Goal: Transaction & Acquisition: Purchase product/service

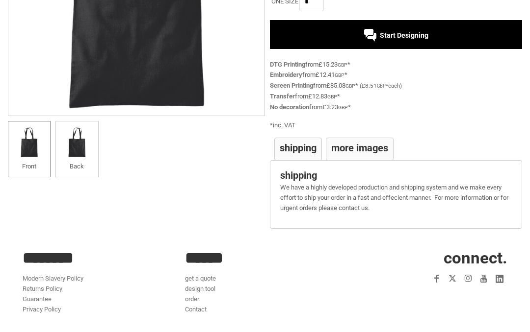
scroll to position [212, 0]
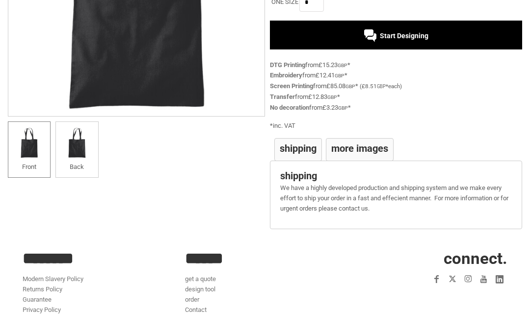
click at [335, 111] on div "Bag for life - long handles Can be carried by hand or over the shoulder. Dimens…" at bounding box center [393, 48] width 257 height 377
click at [331, 111] on div "Bag for life - long handles Can be carried by hand or over the shoulder. Dimens…" at bounding box center [393, 48] width 257 height 377
click at [340, 106] on div "£3.23 GBP *" at bounding box center [336, 108] width 28 height 11
click at [351, 109] on div "£3.23 GBP *" at bounding box center [336, 108] width 28 height 11
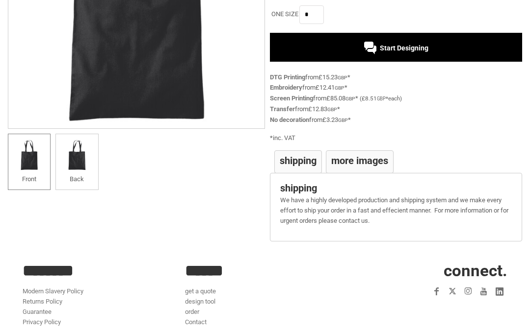
scroll to position [199, 0]
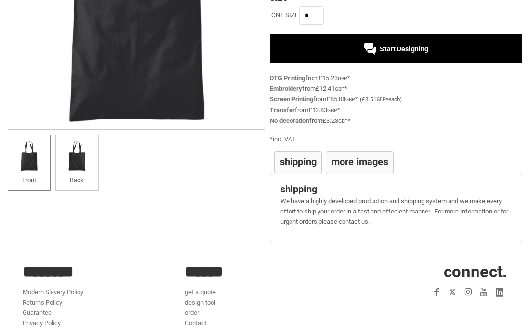
click at [294, 120] on link "No decoration" at bounding box center [289, 120] width 39 height 7
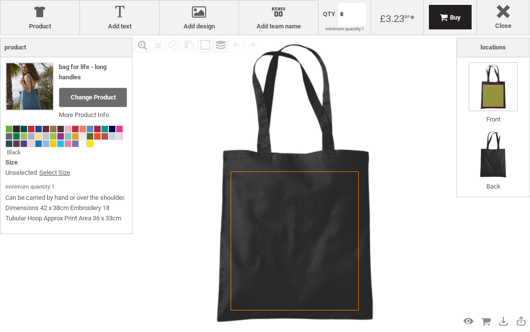
click at [48, 90] on img at bounding box center [29, 86] width 47 height 47
click at [35, 98] on img at bounding box center [29, 86] width 47 height 47
click at [89, 105] on div "Change Product" at bounding box center [93, 98] width 68 height 20
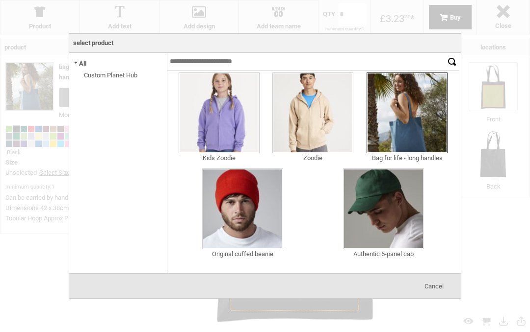
scroll to position [316, 0]
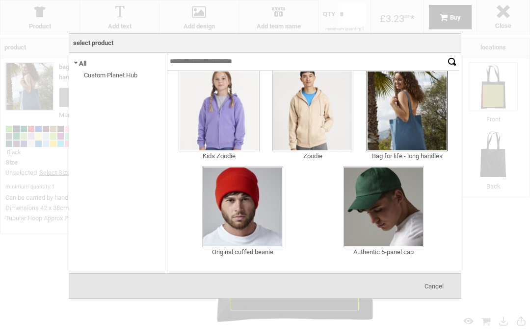
click at [417, 123] on img at bounding box center [406, 111] width 81 height 81
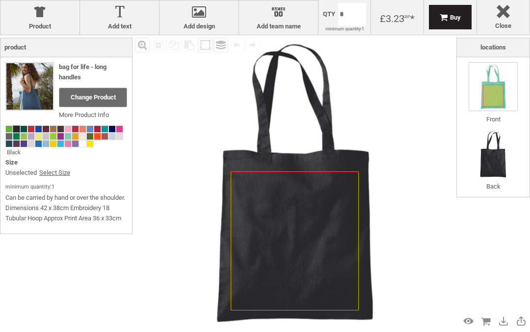
click at [62, 172] on link "Select Size" at bounding box center [54, 173] width 31 height 10
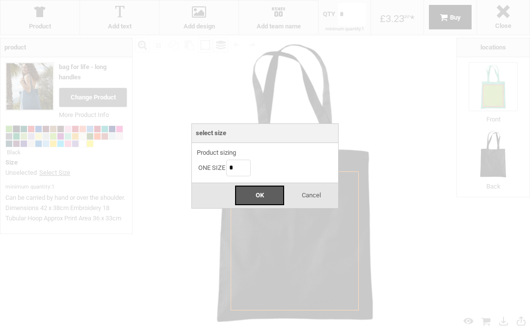
click at [267, 194] on div "OK" at bounding box center [259, 196] width 49 height 20
click at [358, 181] on div at bounding box center [265, 166] width 530 height 332
click at [65, 106] on div at bounding box center [265, 166] width 530 height 332
click at [97, 186] on div at bounding box center [265, 166] width 530 height 332
click at [242, 167] on input "*" at bounding box center [238, 168] width 25 height 17
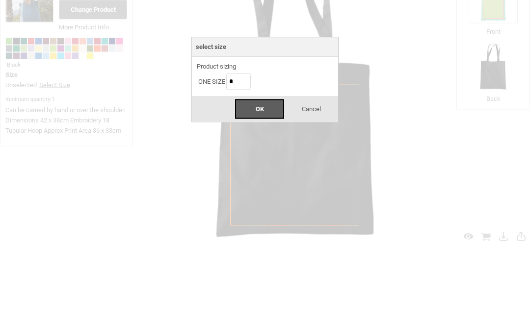
click at [314, 193] on span "Cancel" at bounding box center [311, 196] width 19 height 7
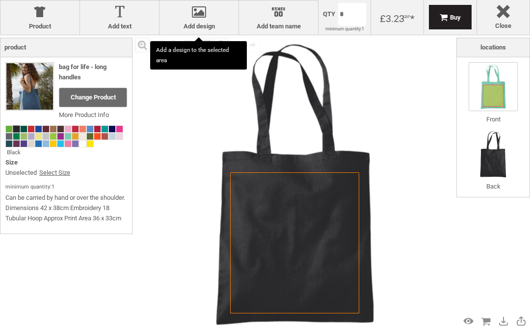
click at [39, 100] on img at bounding box center [29, 86] width 47 height 47
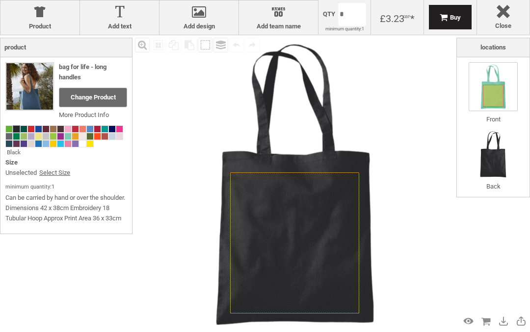
click at [95, 103] on div "Change Product" at bounding box center [93, 98] width 68 height 20
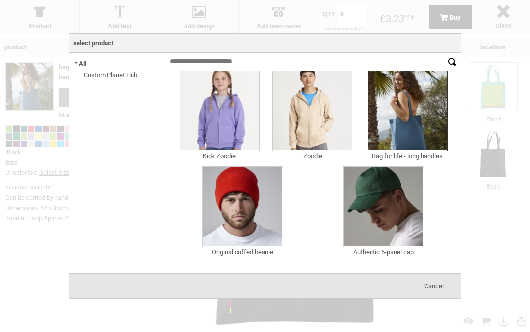
click at [418, 131] on img at bounding box center [406, 111] width 81 height 81
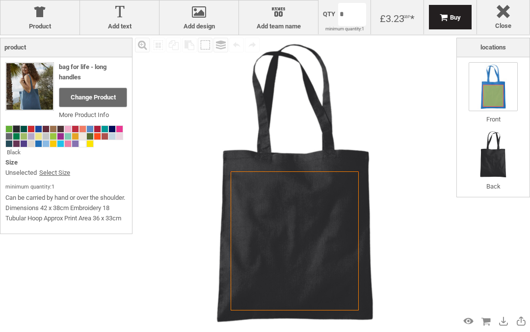
click at [109, 127] on span at bounding box center [112, 129] width 6 height 6
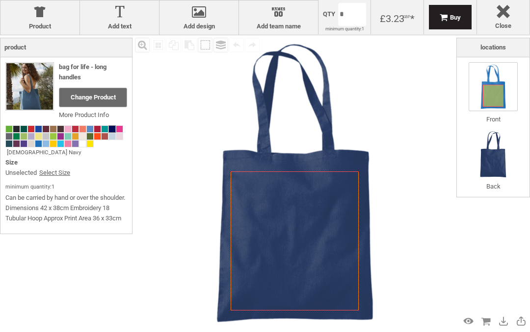
click at [60, 163] on div "Size Unselected Select Size" at bounding box center [66, 170] width 122 height 25
click at [77, 135] on span at bounding box center [75, 136] width 6 height 6
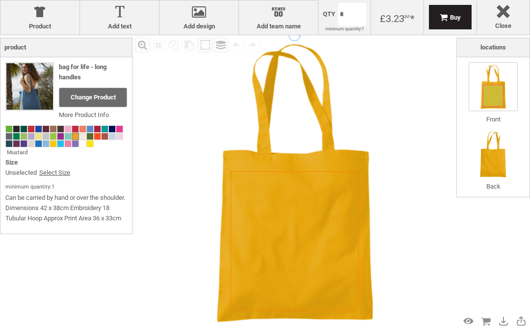
click at [68, 143] on span at bounding box center [68, 144] width 6 height 6
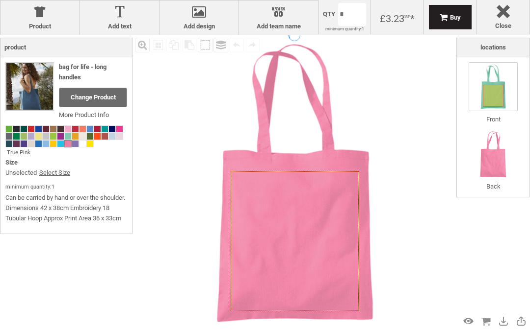
click at [69, 135] on span at bounding box center [68, 136] width 6 height 6
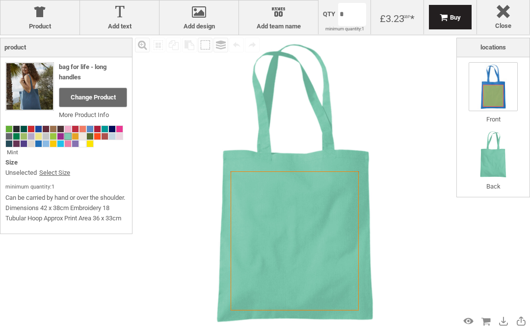
click at [41, 145] on span at bounding box center [38, 144] width 6 height 6
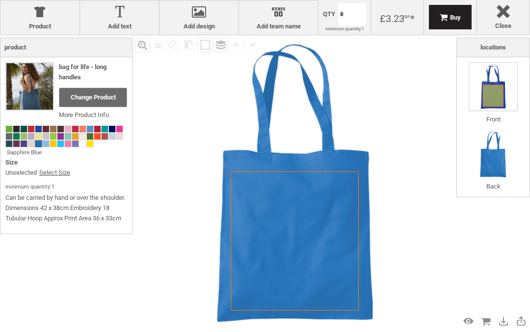
click at [14, 141] on span at bounding box center [16, 144] width 6 height 6
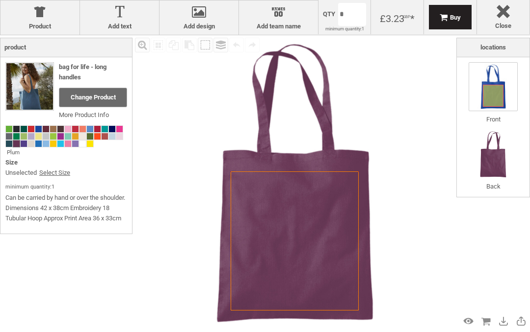
click at [6, 141] on span at bounding box center [9, 144] width 6 height 6
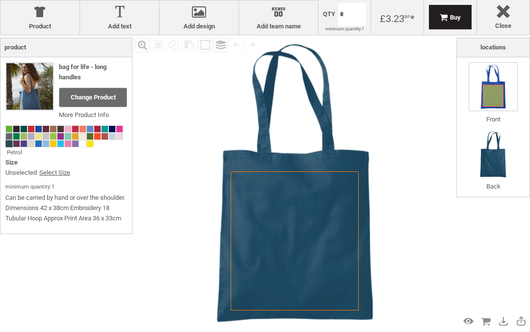
click at [3, 137] on div "Bag for life - long handles Change Product More Product Info Petrol Size Unsele…" at bounding box center [65, 145] width 131 height 177
click at [91, 133] on div at bounding box center [89, 136] width 7 height 7
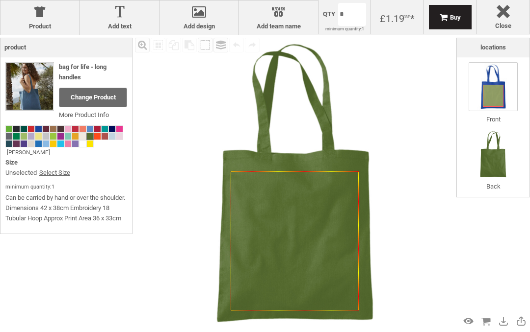
click at [40, 121] on div at bounding box center [66, 134] width 122 height 27
click at [40, 126] on span at bounding box center [38, 129] width 6 height 6
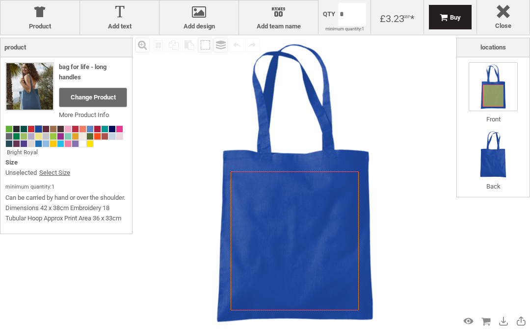
click at [40, 121] on div at bounding box center [66, 134] width 122 height 27
click at [86, 117] on link "More Product Info" at bounding box center [84, 114] width 50 height 7
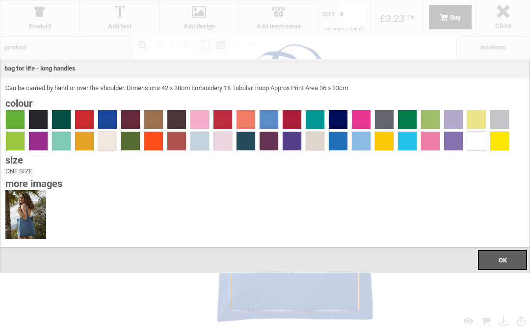
click at [197, 145] on span at bounding box center [199, 141] width 19 height 19
click at [205, 135] on span at bounding box center [199, 141] width 19 height 19
click at [197, 141] on span at bounding box center [199, 141] width 19 height 19
click at [253, 318] on div at bounding box center [265, 166] width 530 height 332
click at [112, 114] on span at bounding box center [107, 119] width 19 height 19
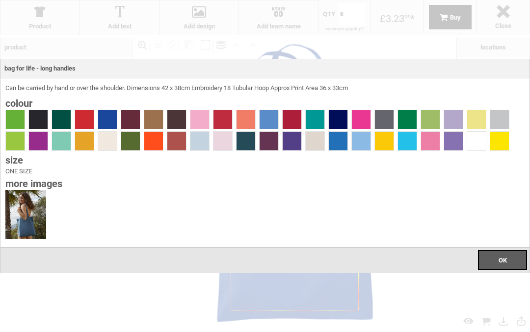
click at [111, 116] on span at bounding box center [107, 119] width 19 height 19
click at [105, 120] on span at bounding box center [107, 119] width 19 height 19
click at [109, 111] on span at bounding box center [107, 119] width 19 height 19
click at [248, 139] on span at bounding box center [245, 141] width 19 height 19
click at [249, 136] on span at bounding box center [245, 141] width 19 height 19
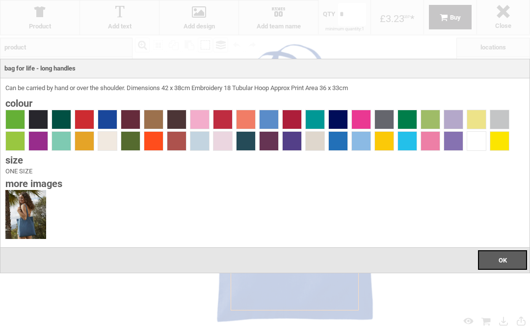
click at [246, 139] on span at bounding box center [245, 141] width 19 height 19
click at [249, 135] on span at bounding box center [245, 141] width 19 height 19
click at [318, 113] on span at bounding box center [315, 119] width 19 height 19
click at [318, 109] on div "Colour" at bounding box center [264, 126] width 519 height 54
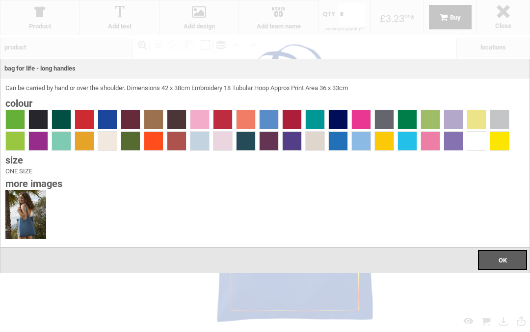
click at [501, 113] on span at bounding box center [499, 119] width 19 height 19
click at [459, 111] on span at bounding box center [453, 119] width 19 height 19
click at [453, 136] on span at bounding box center [453, 141] width 19 height 19
click at [362, 141] on span at bounding box center [361, 141] width 19 height 19
click at [204, 143] on span at bounding box center [199, 141] width 19 height 19
